Goal: Obtain resource: Obtain resource

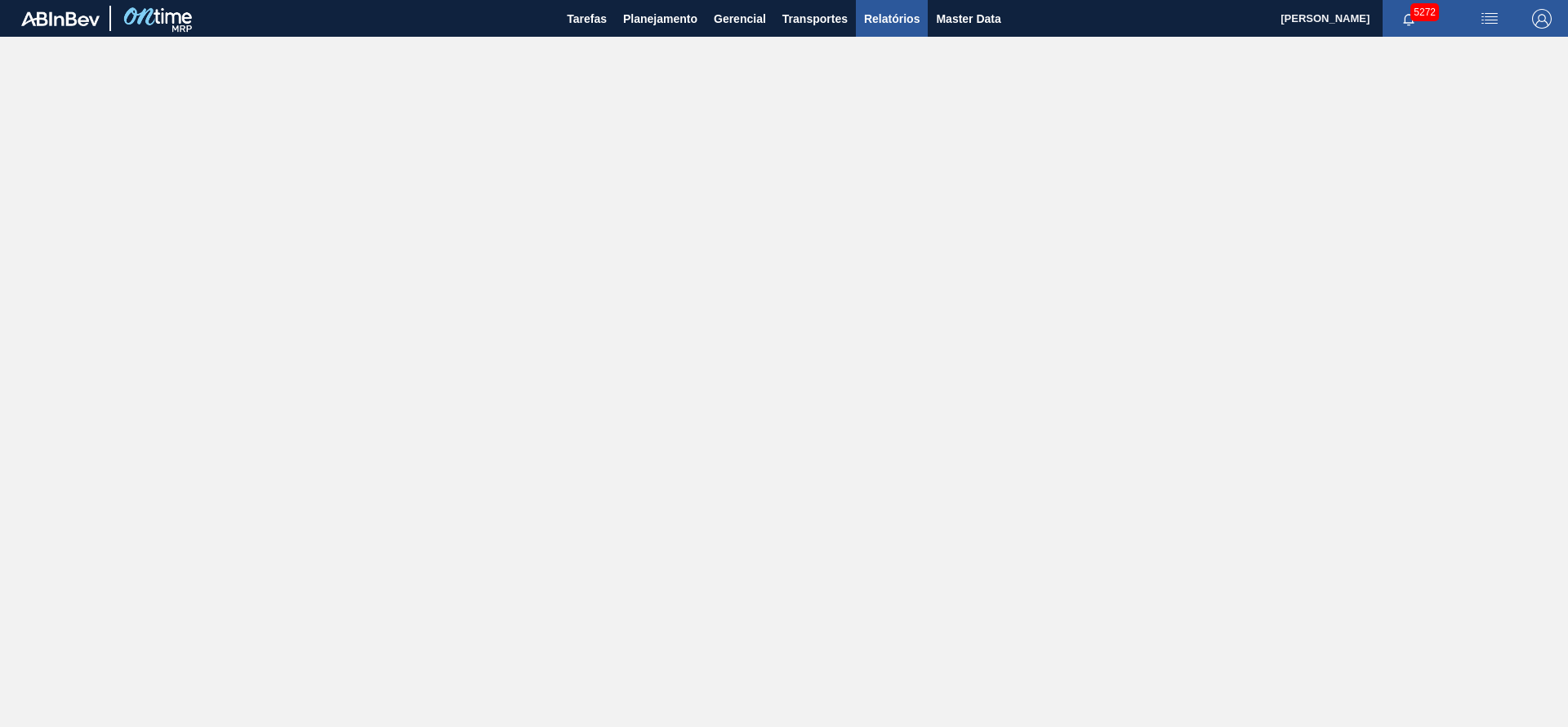
click at [888, 15] on span "Relatórios" at bounding box center [892, 19] width 55 height 20
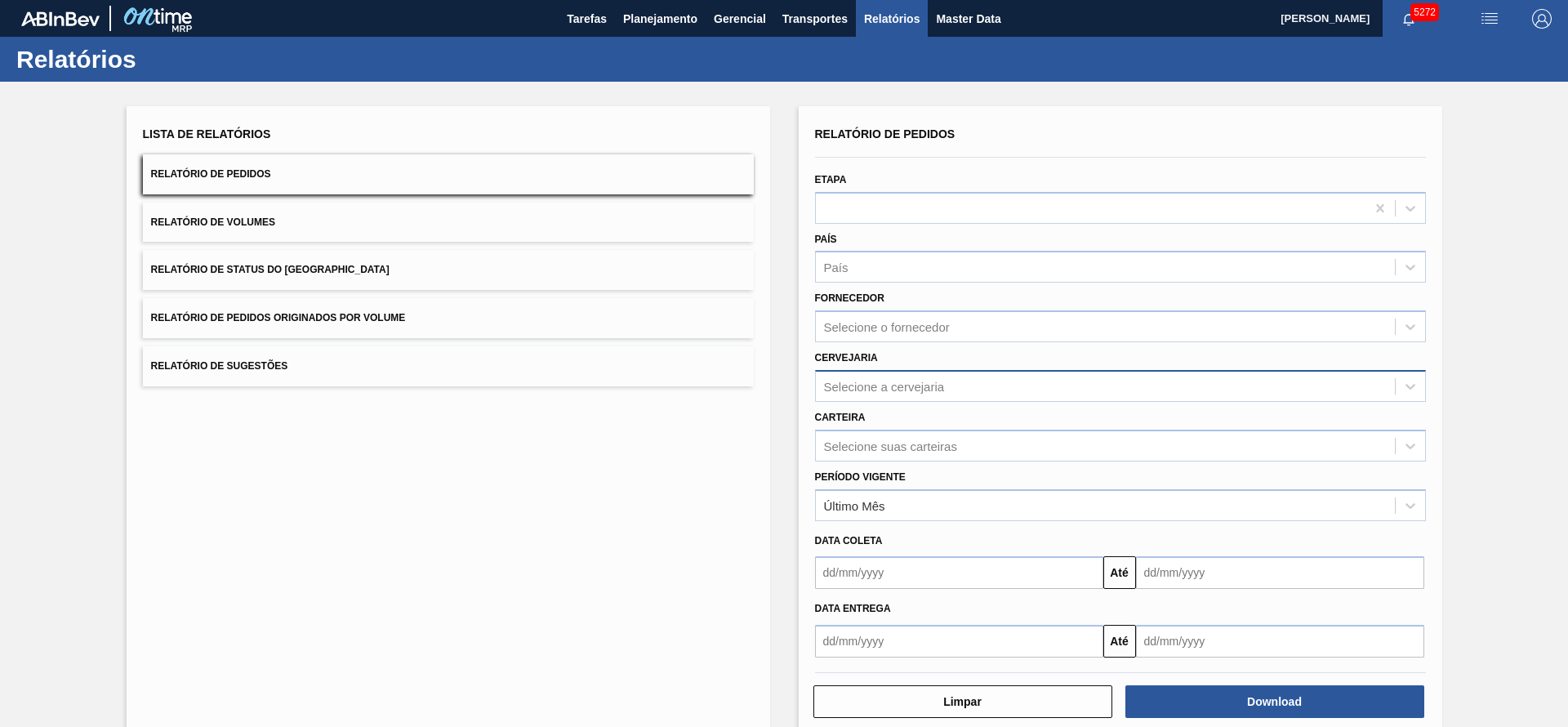
click at [899, 379] on div "Selecione a cervejaria" at bounding box center [884, 386] width 121 height 14
type input "pre"
click at [399, 314] on span "Relatório de Pedidos Originados por Volume" at bounding box center [278, 318] width 255 height 11
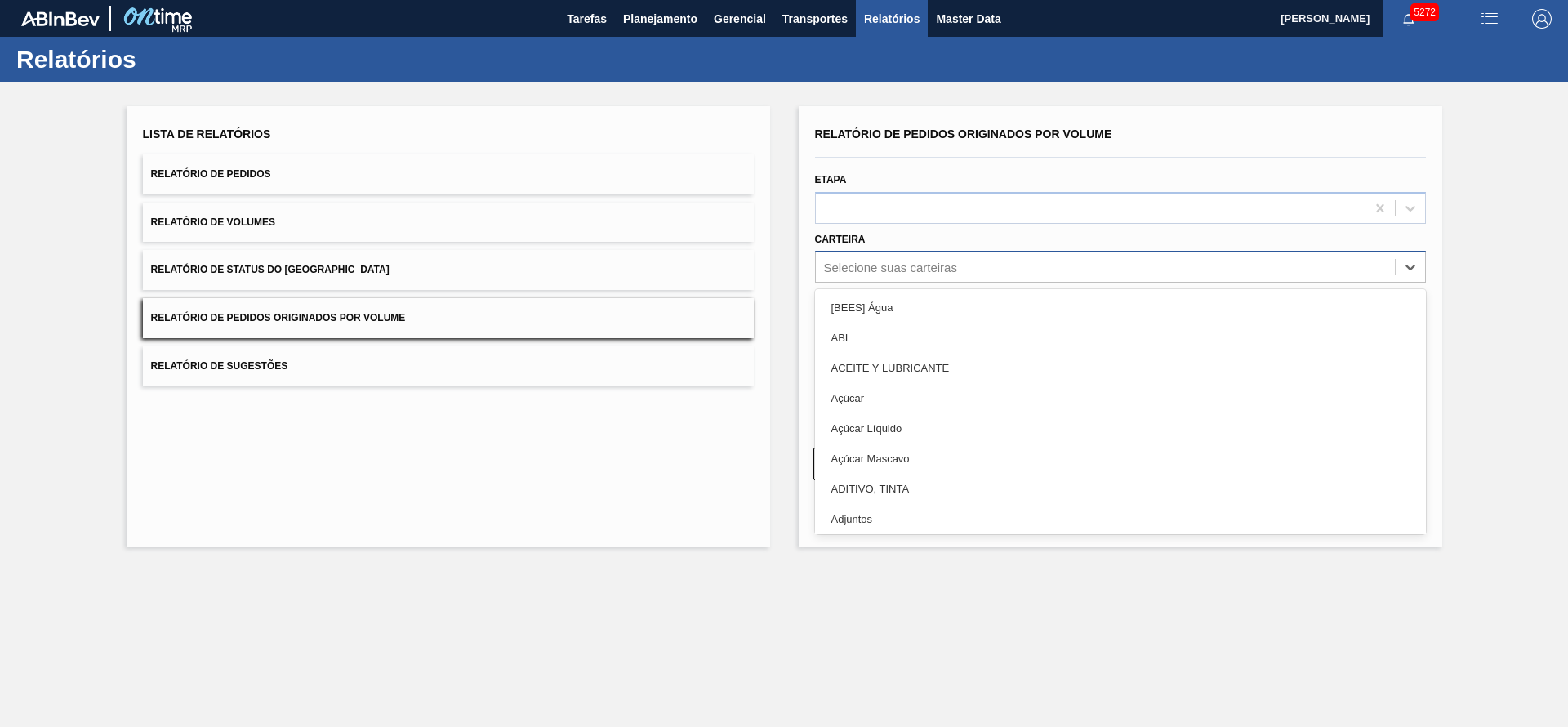
click at [896, 264] on div "Selecione suas carteiras" at bounding box center [891, 267] width 134 height 14
type input "pre"
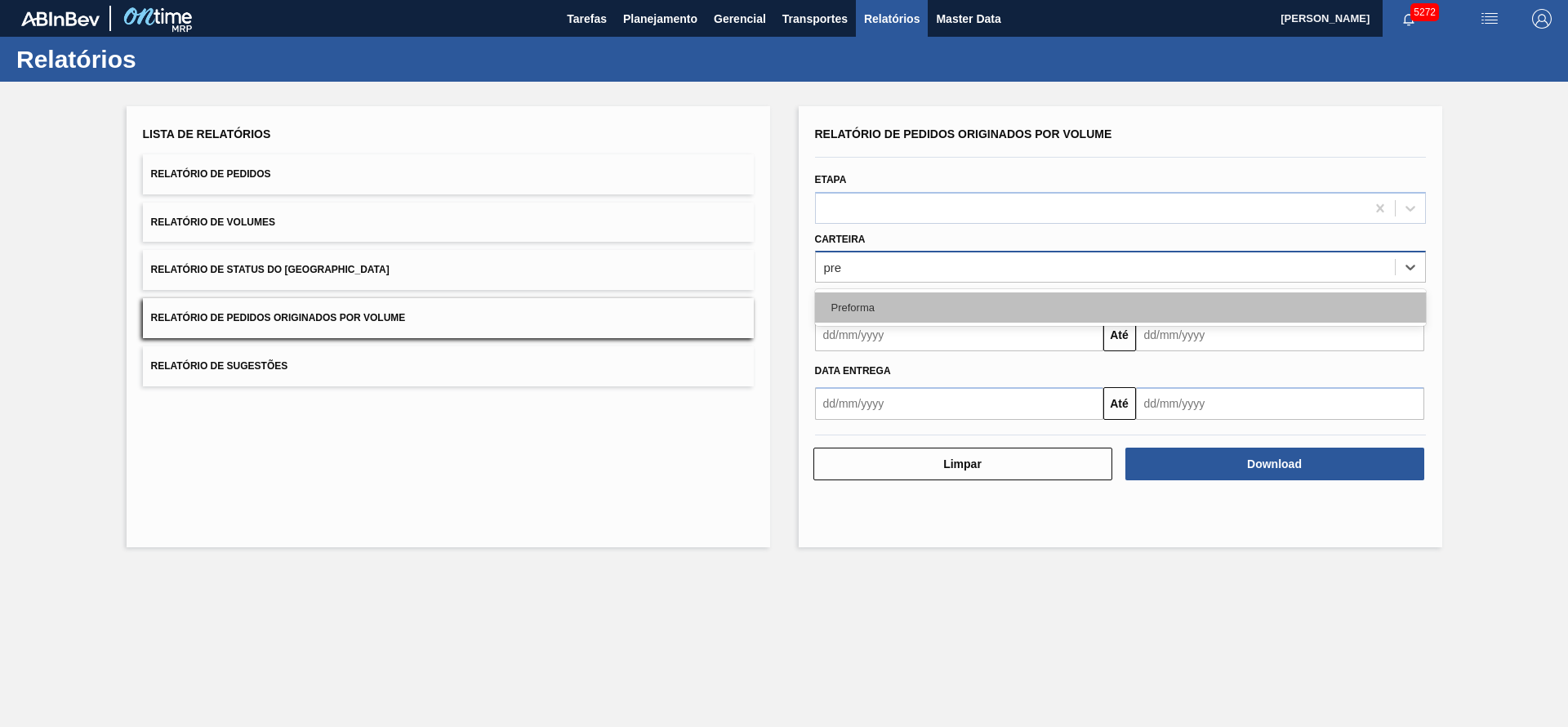
click at [895, 301] on div "Preforma" at bounding box center [1121, 308] width 611 height 30
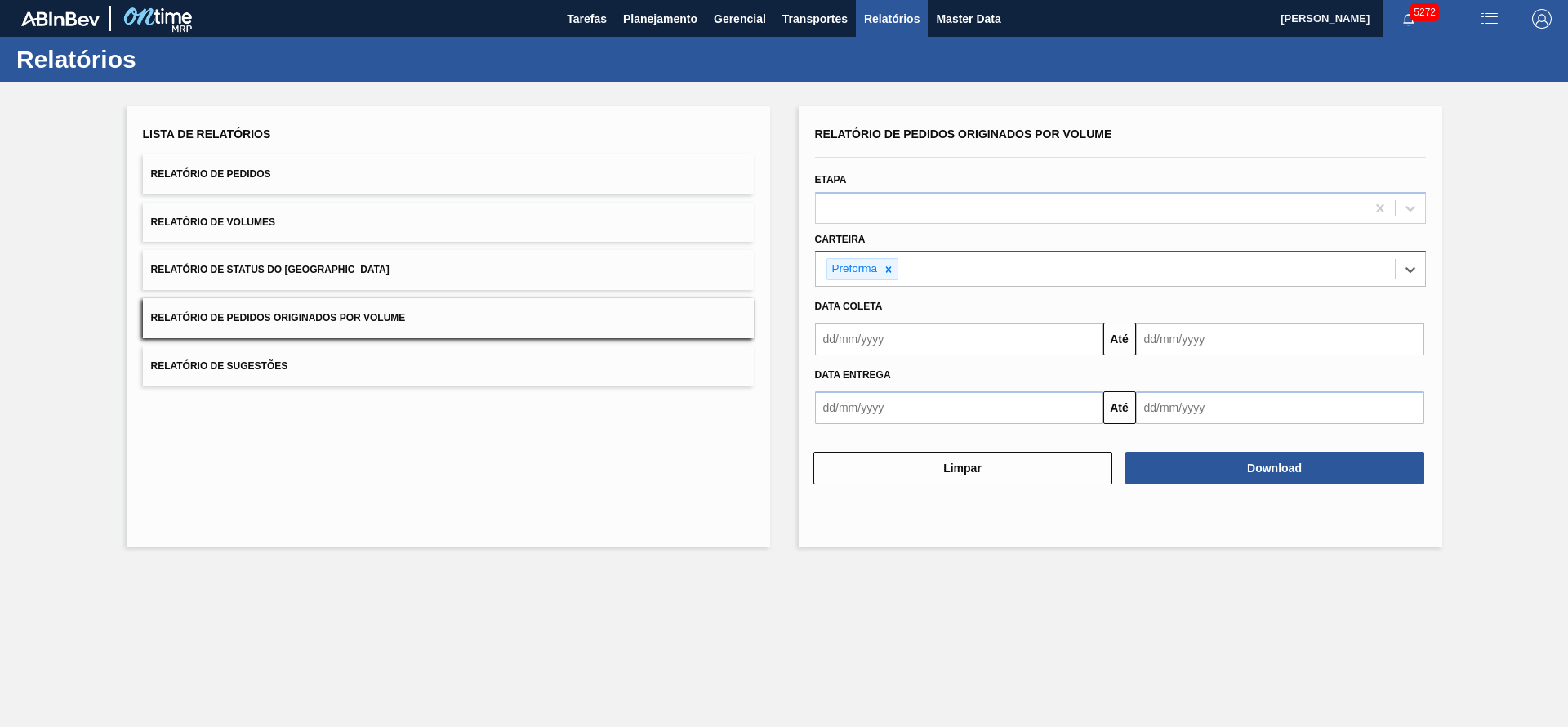
click at [903, 336] on input "text" at bounding box center [959, 339] width 289 height 33
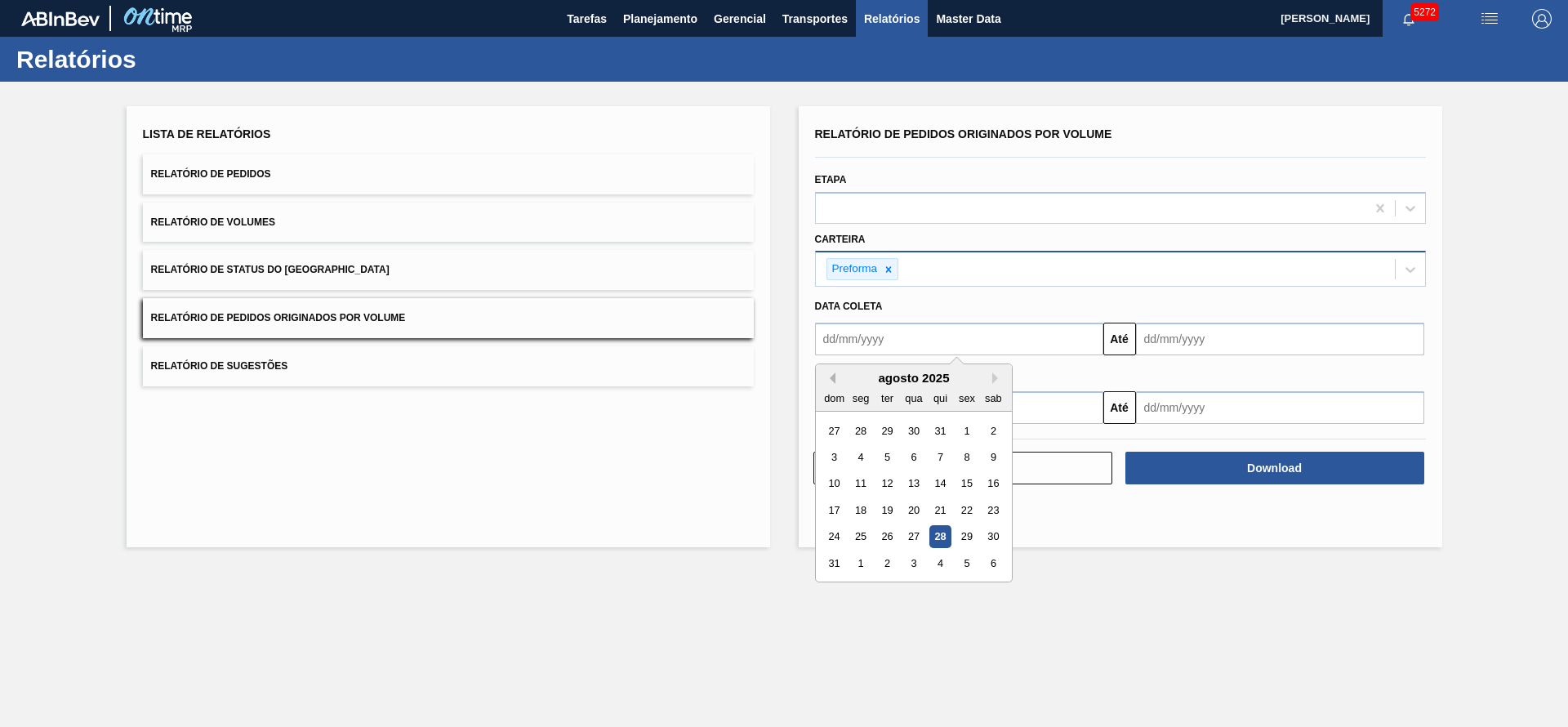
click at [828, 378] on button "Previous Month" at bounding box center [830, 378] width 11 height 11
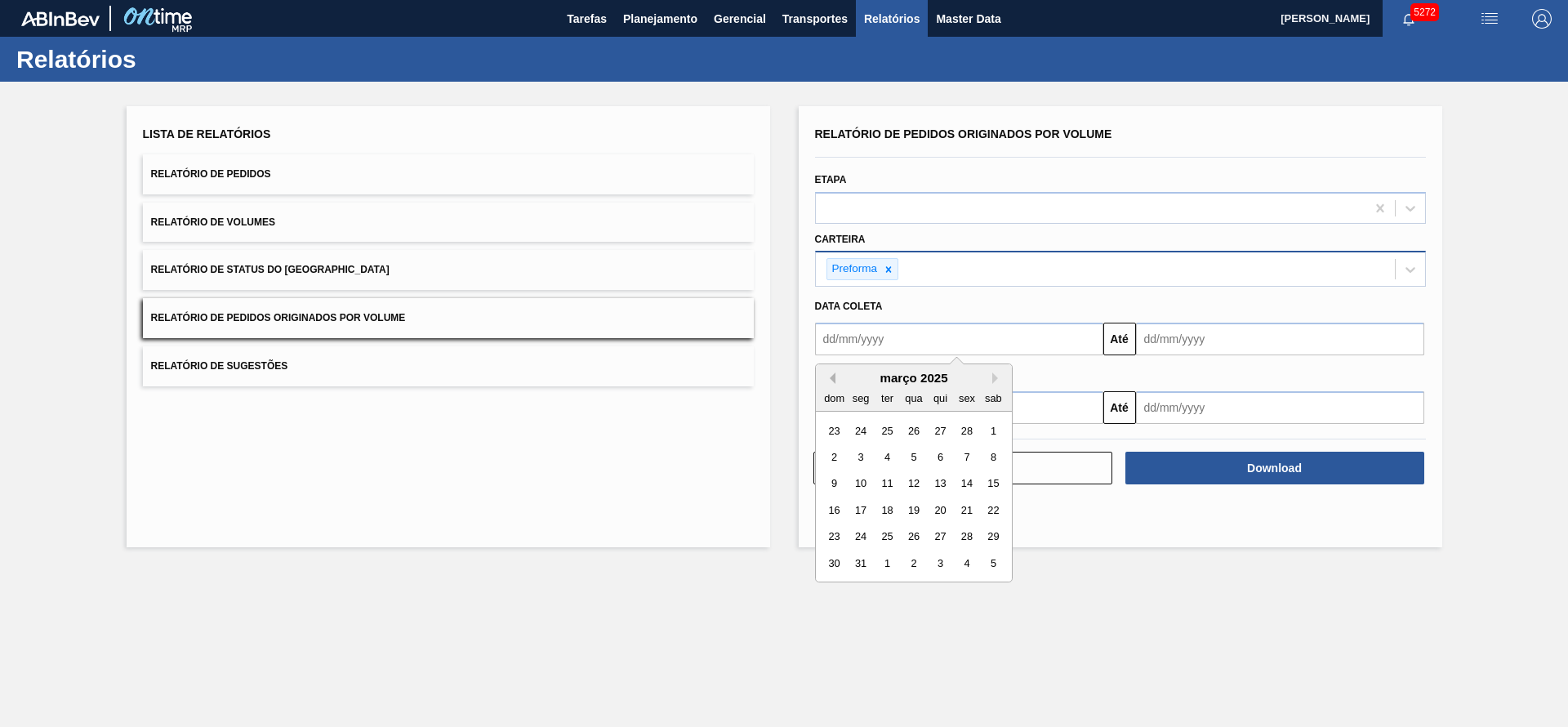
click at [828, 378] on button "Previous Month" at bounding box center [830, 378] width 11 height 11
click at [919, 432] on div "1" at bounding box center [912, 430] width 22 height 22
type input "[DATE]"
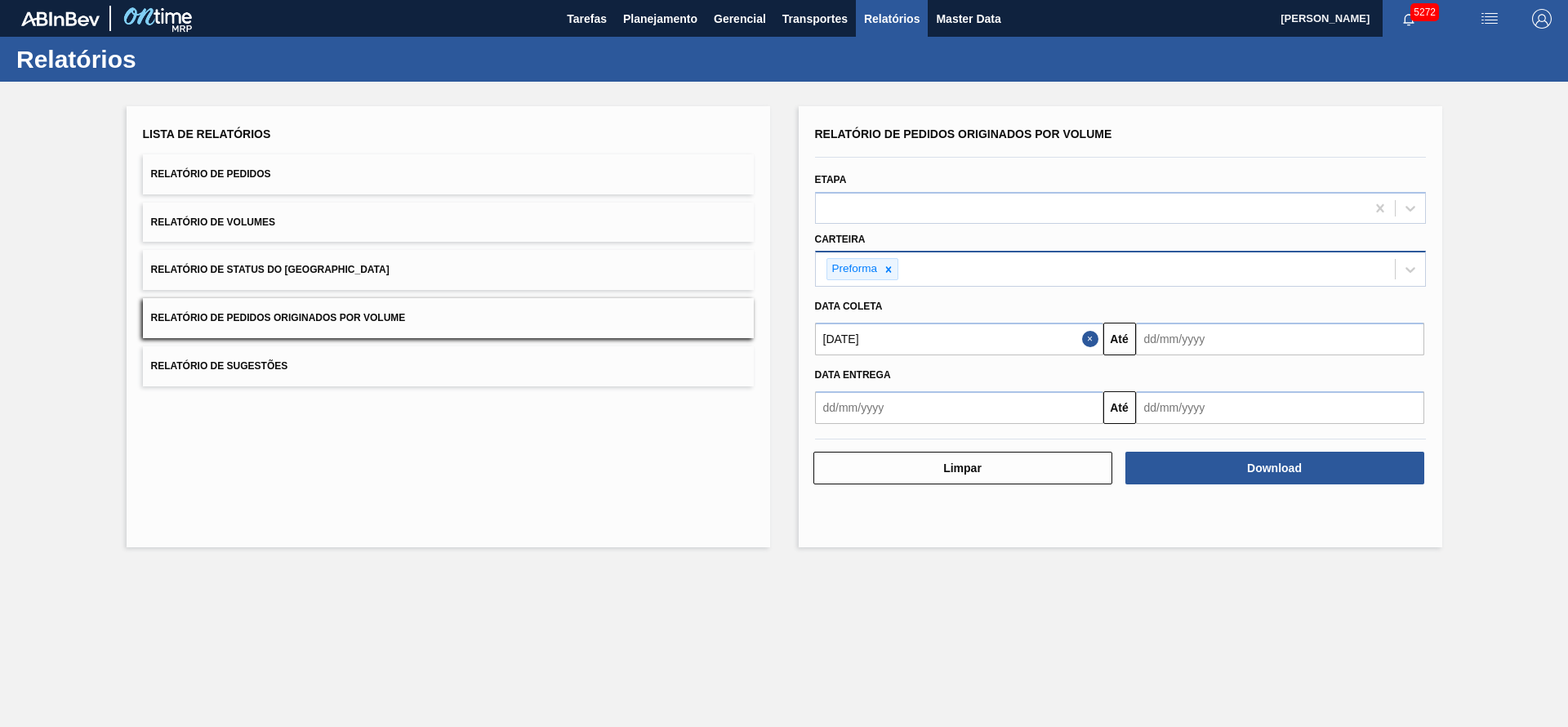
click at [1235, 341] on input "text" at bounding box center [1280, 339] width 289 height 33
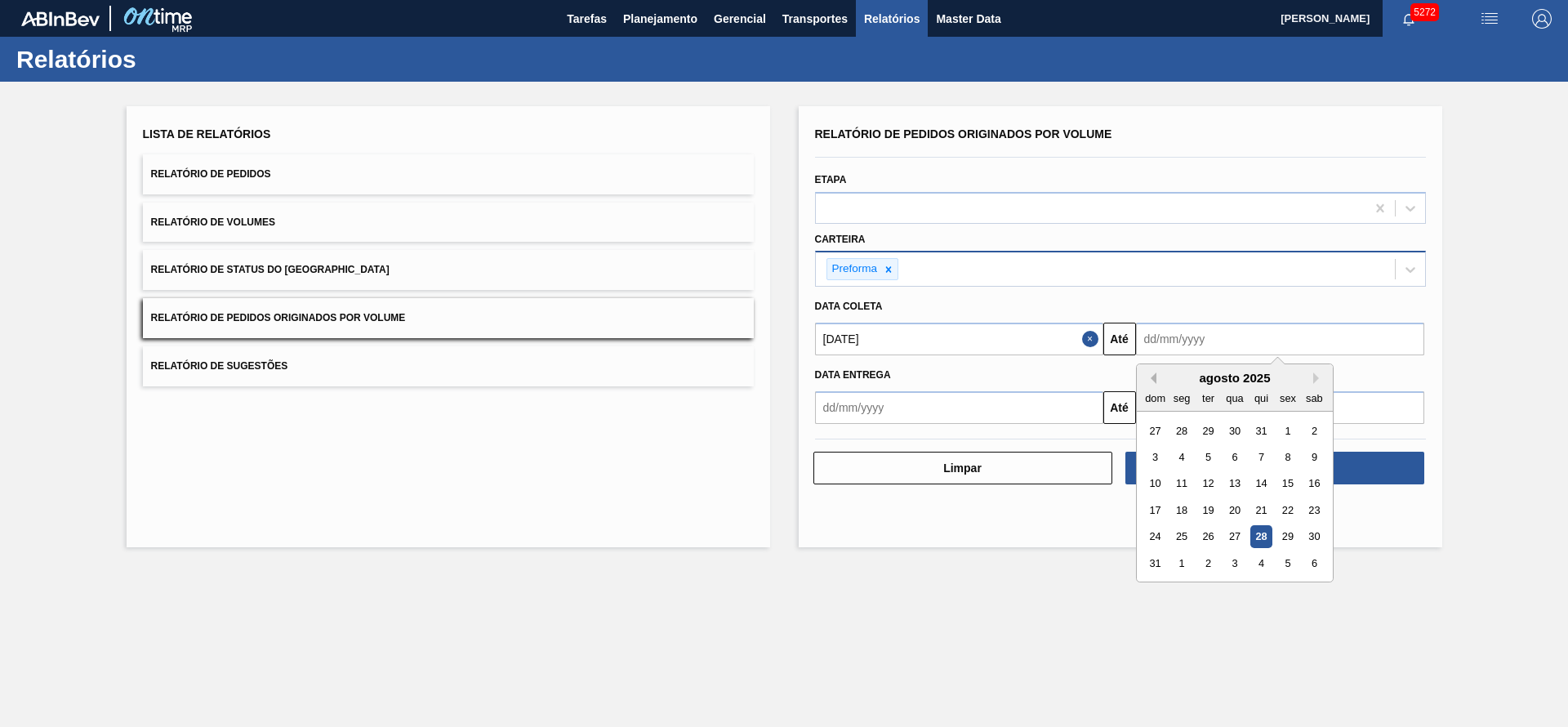
click at [1151, 382] on button "Previous Month" at bounding box center [1150, 378] width 11 height 11
click at [1153, 382] on button "Previous Month" at bounding box center [1150, 378] width 11 height 11
click at [1153, 383] on button "Previous Month" at bounding box center [1150, 378] width 11 height 11
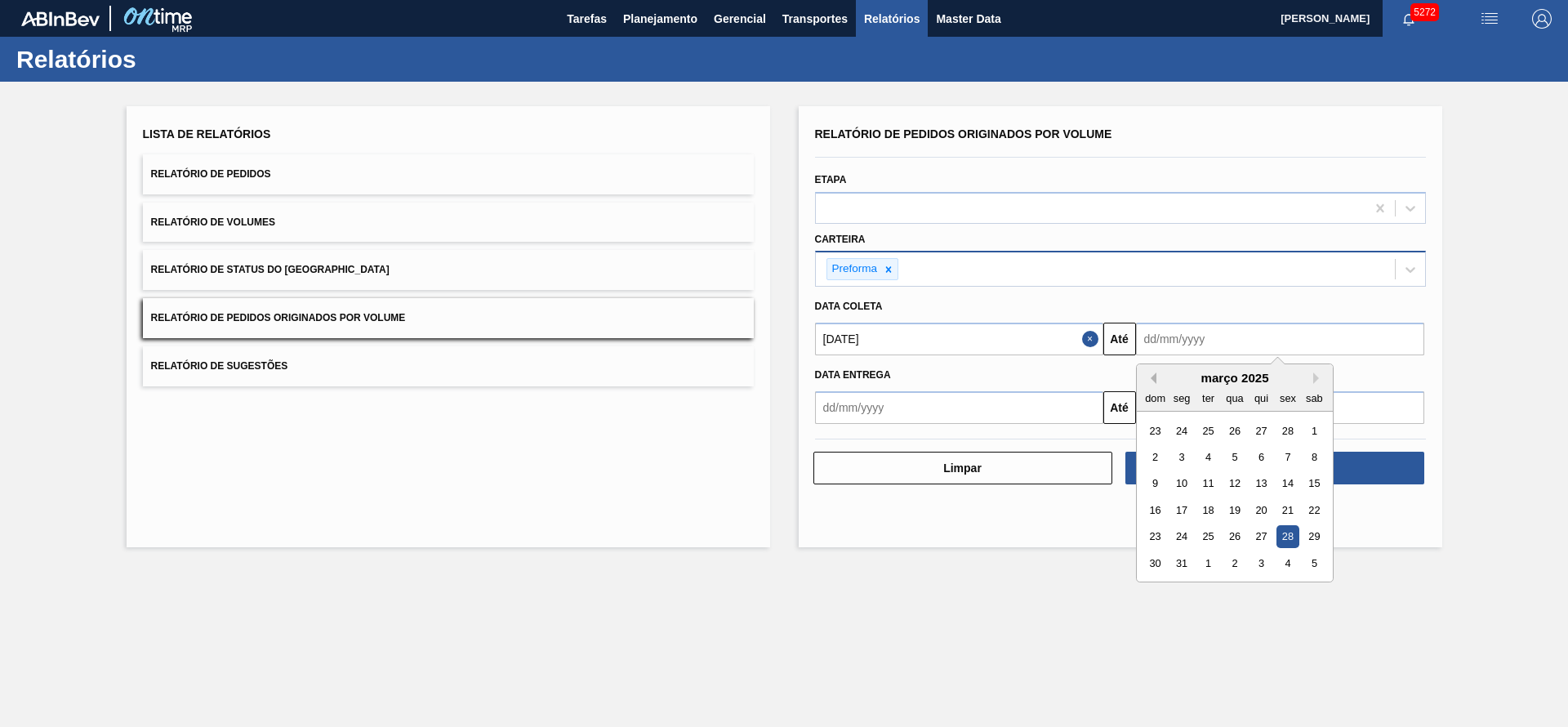
click at [1153, 383] on button "Previous Month" at bounding box center [1150, 378] width 11 height 11
click at [1295, 533] on div "31" at bounding box center [1287, 536] width 22 height 22
type input "[DATE]"
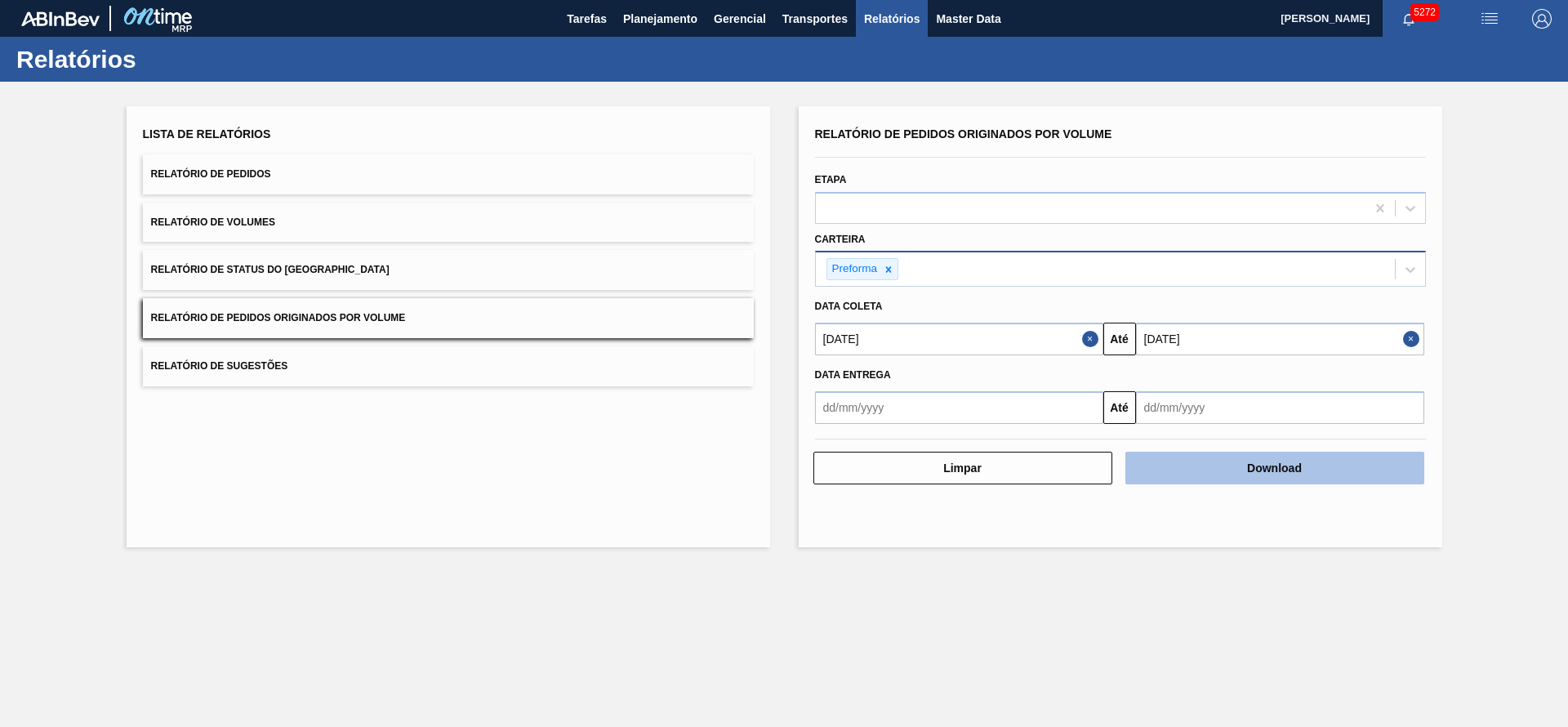
click at [1361, 462] on button "Download" at bounding box center [1275, 467] width 299 height 33
